Goal: Check status: Check status

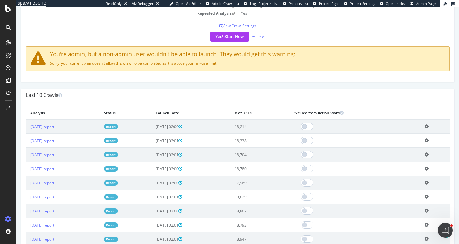
scroll to position [166, 0]
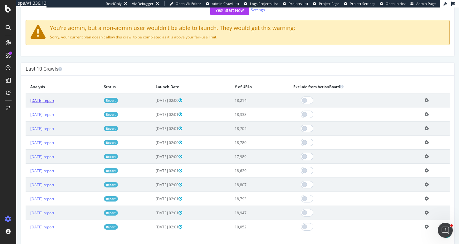
click at [49, 102] on link "[DATE] report" at bounding box center [42, 100] width 24 height 5
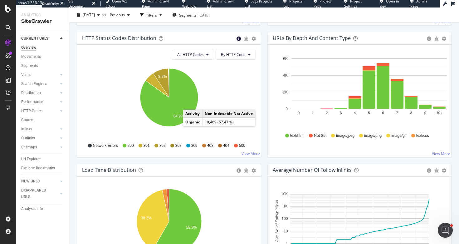
scroll to position [333, 0]
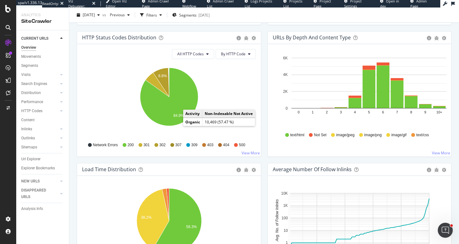
click at [72, 108] on div "Overview [DOMAIN_NAME] [DATE] vs Previous Filters Segments [DATE] Crawled URLs …" at bounding box center [263, 125] width 389 height 236
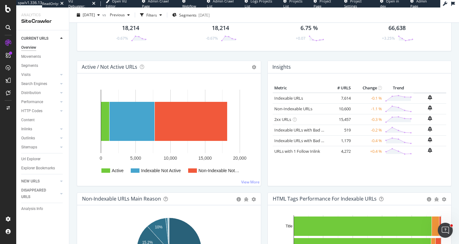
scroll to position [43, 0]
